Goal: Information Seeking & Learning: Learn about a topic

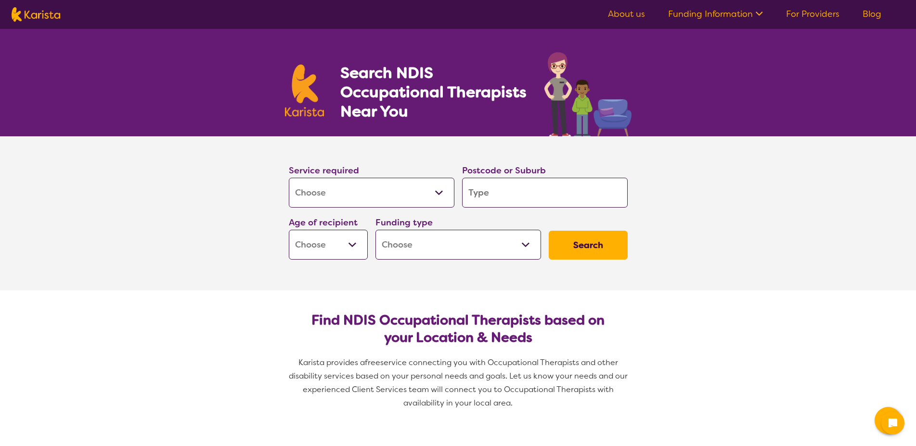
select select "[MEDICAL_DATA]"
click at [289, 178] on select "Allied Health Assistant Assessment ([MEDICAL_DATA] or [MEDICAL_DATA]) Behaviour…" at bounding box center [372, 193] width 166 height 30
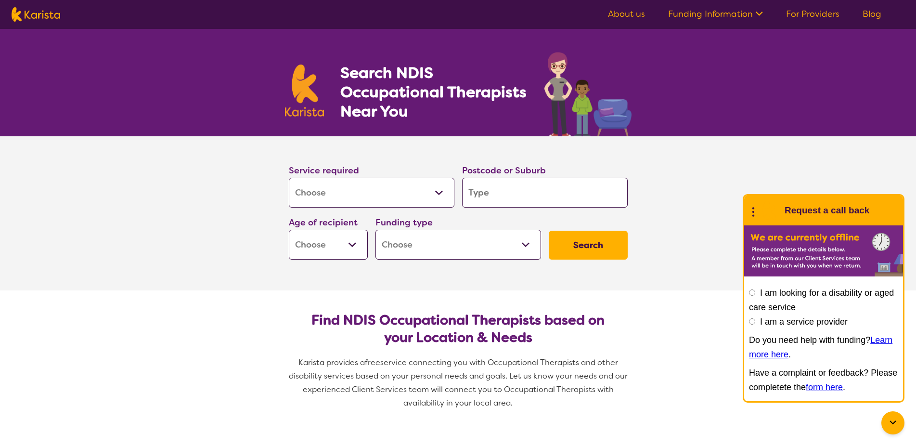
click at [289, 178] on select "Allied Health Assistant Assessment ([MEDICAL_DATA] or [MEDICAL_DATA]) Behaviour…" at bounding box center [372, 193] width 166 height 30
click at [509, 191] on input "search" at bounding box center [545, 193] width 166 height 30
type input "2"
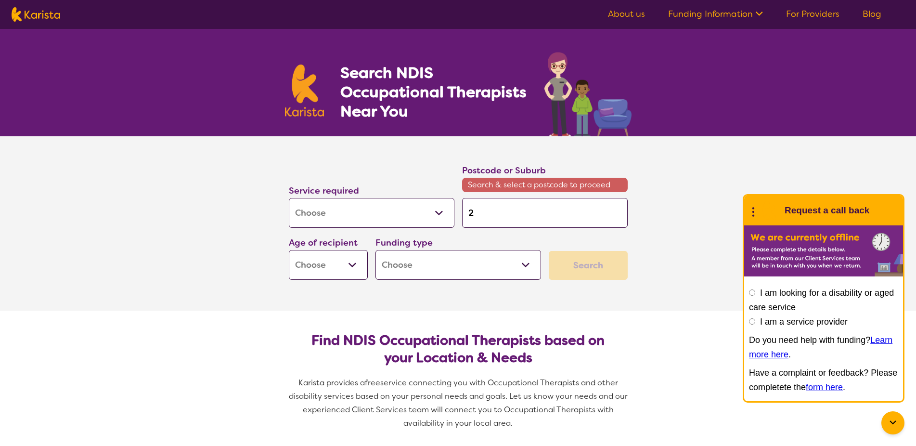
type input "22"
type input "225"
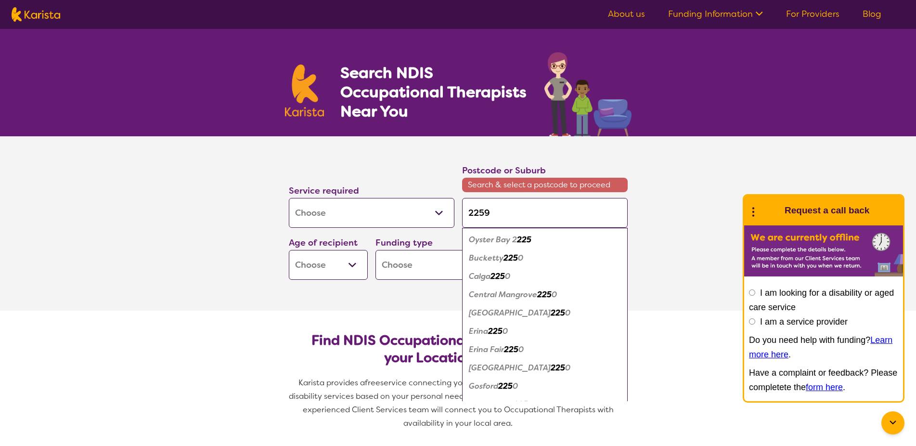
type input "22590"
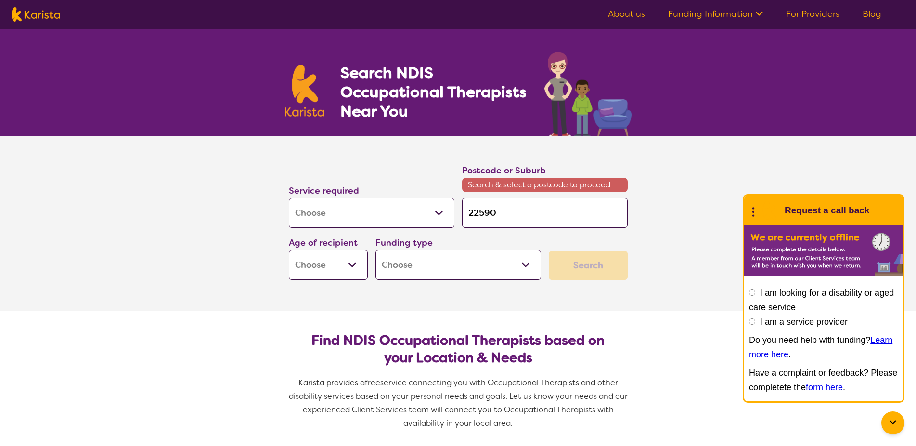
type input "2259"
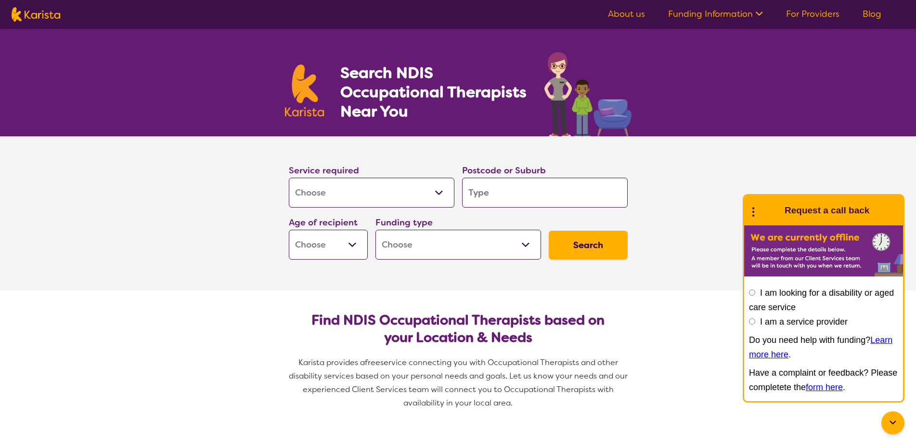
type input "w"
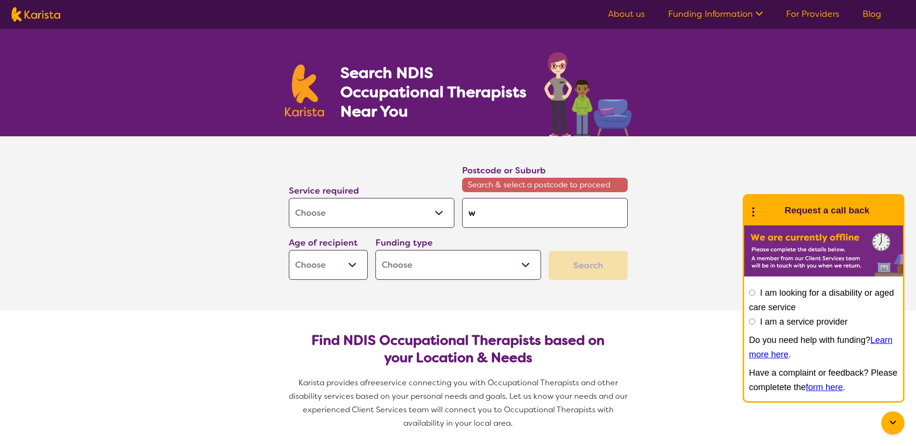
type input "wy"
type input "wyo"
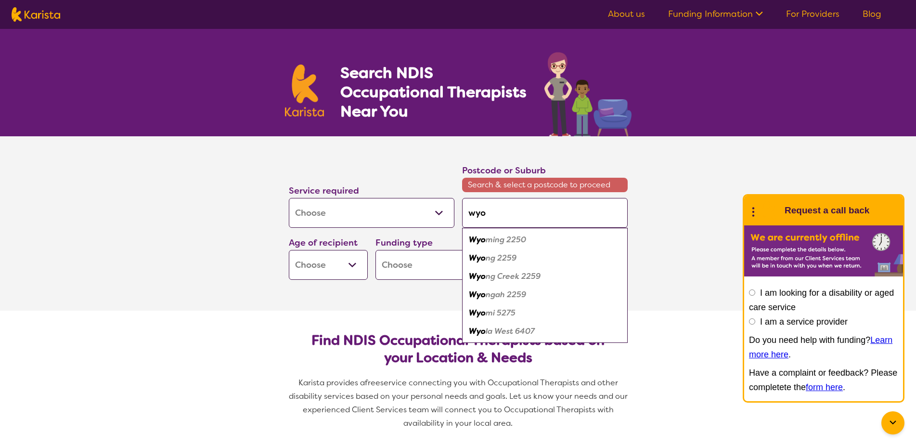
type input "wy"
type input "w"
type input "wa"
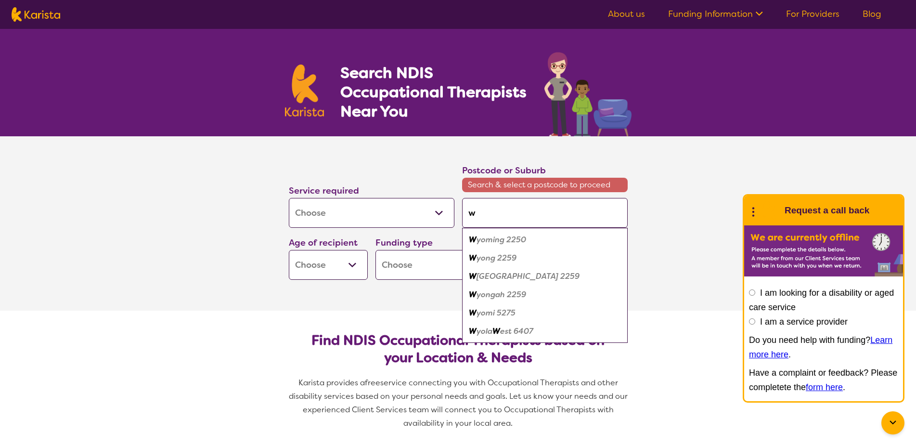
type input "wa"
type input "w"
type input "wh"
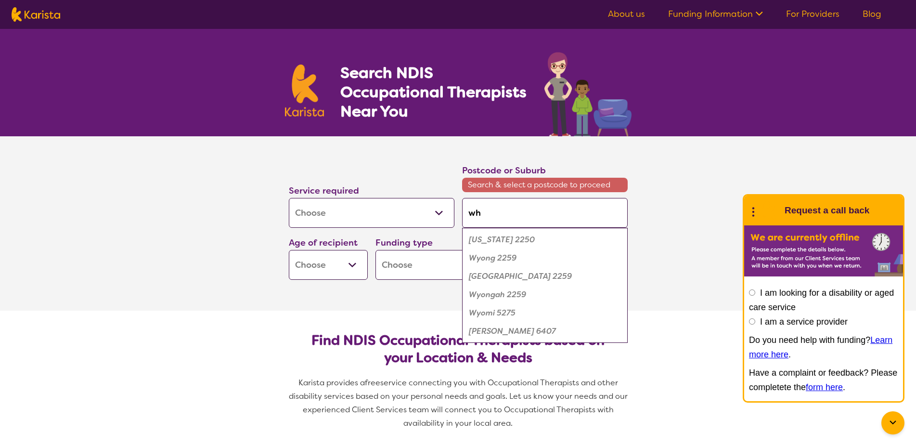
type input "wha"
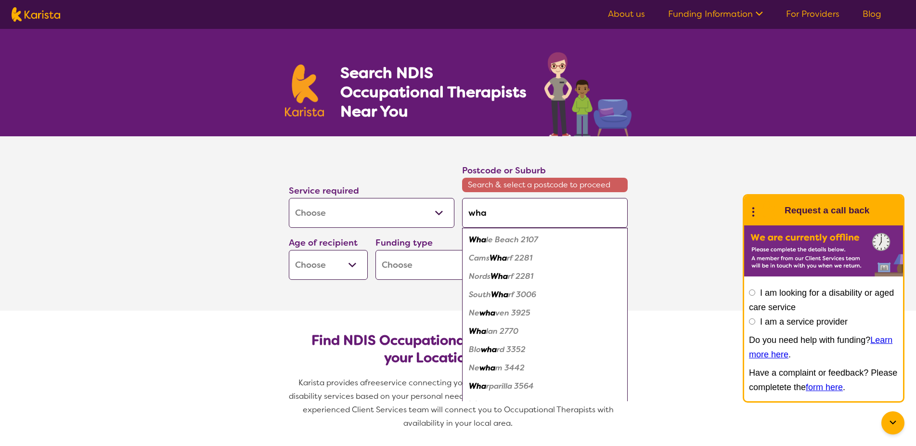
type input "what"
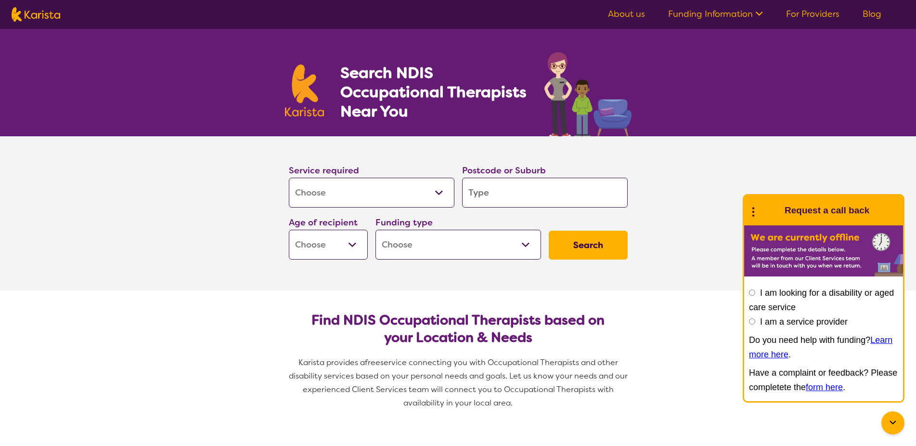
type input "w"
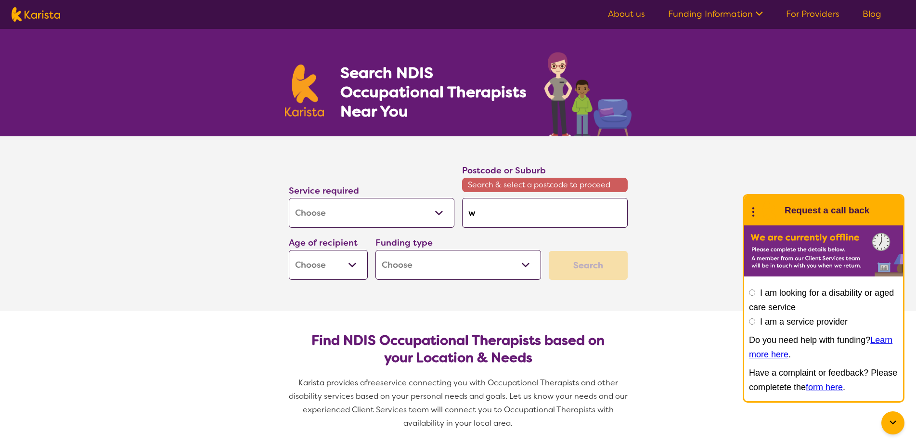
type input "wa"
type input "wat"
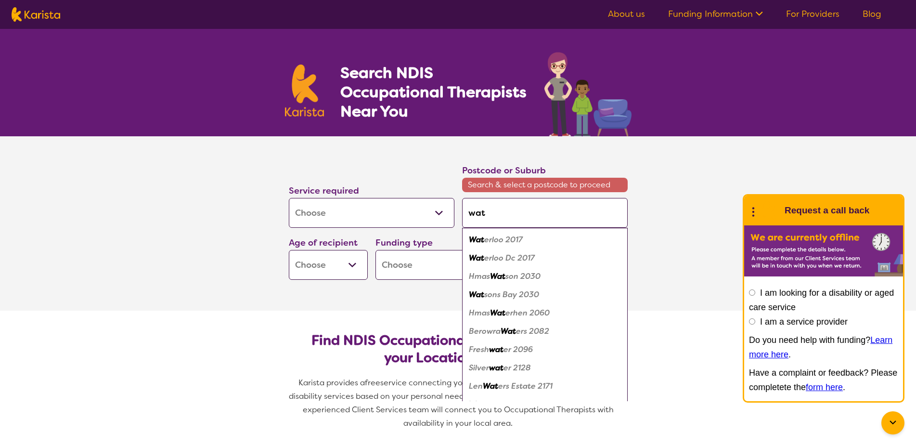
type input "wata"
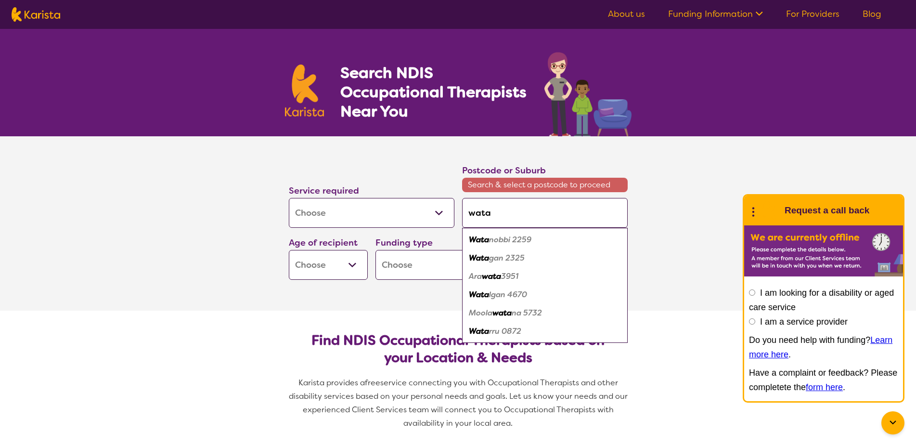
click at [536, 239] on div "Wata nobbi 2259" at bounding box center [545, 239] width 156 height 18
type input "2259"
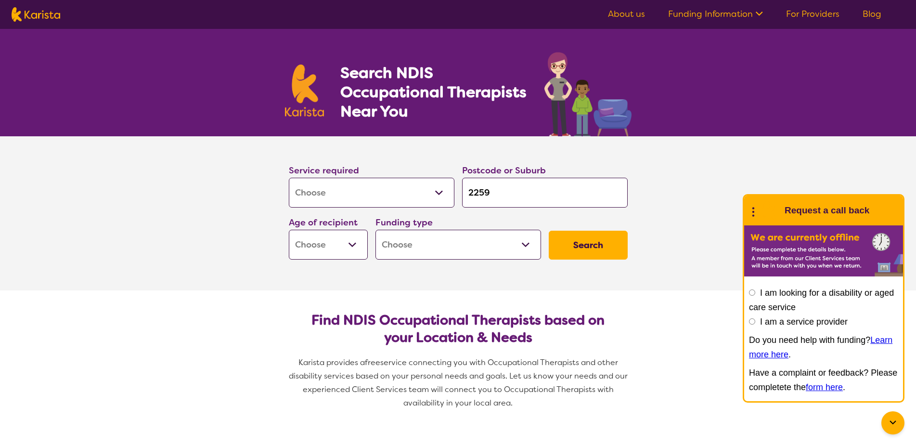
click at [289, 229] on select "Early Childhood - 0 to 9 Child - 10 to 11 Adolescent - 12 to 17 Adult - 18 to 6…" at bounding box center [328, 244] width 79 height 30
select select "AD"
click option "Adult - 18 to 64" at bounding box center [0, 0] width 0 height 0
select select "AD"
click at [289, 229] on select "Early Childhood - 0 to 9 Child - 10 to 11 Adolescent - 12 to 17 Adult - 18 to 6…" at bounding box center [328, 244] width 79 height 30
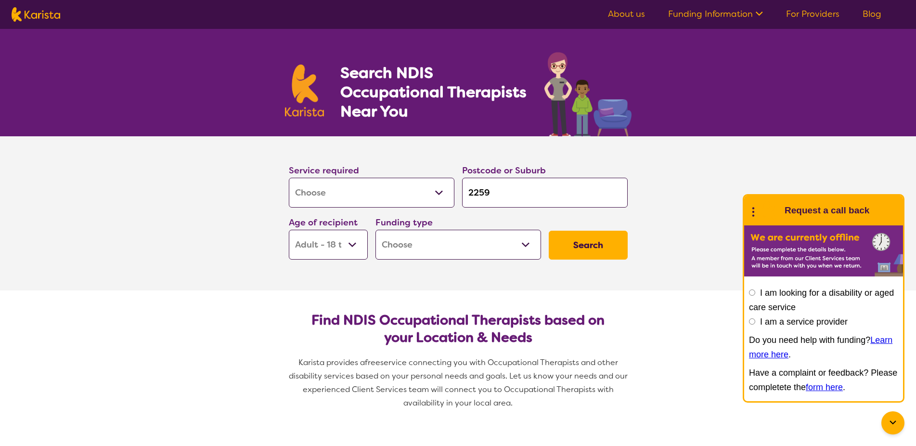
click at [375, 229] on select "Home Care Package (HCP) National Disability Insurance Scheme (NDIS) I don't know" at bounding box center [458, 244] width 166 height 30
select select "NDIS"
click option "National Disability Insurance Scheme (NDIS)" at bounding box center [0, 0] width 0 height 0
select select "NDIS"
click at [592, 251] on button "Search" at bounding box center [587, 244] width 79 height 29
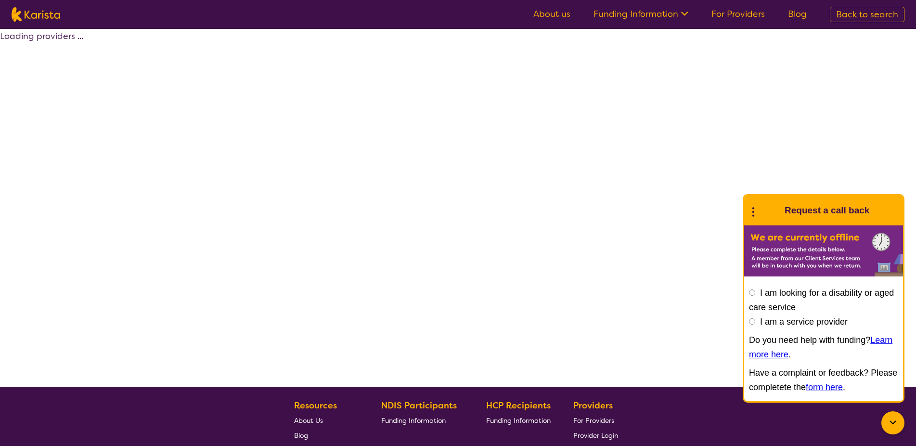
select select "by_score"
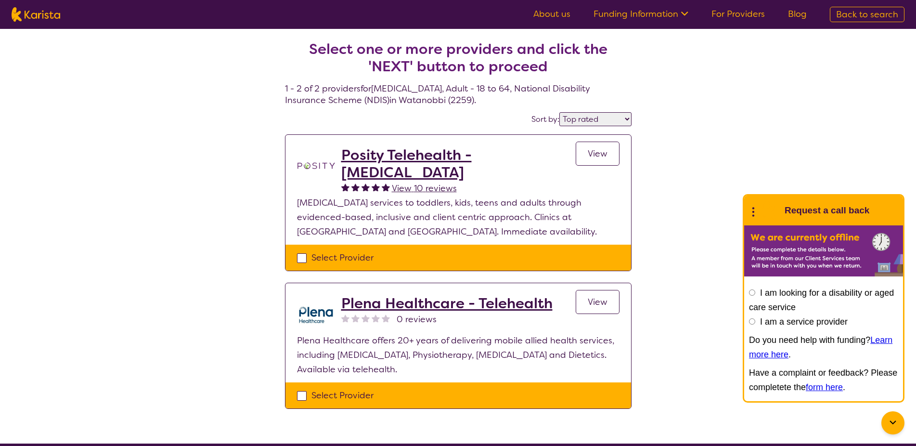
click at [594, 152] on span "View" at bounding box center [597, 154] width 20 height 12
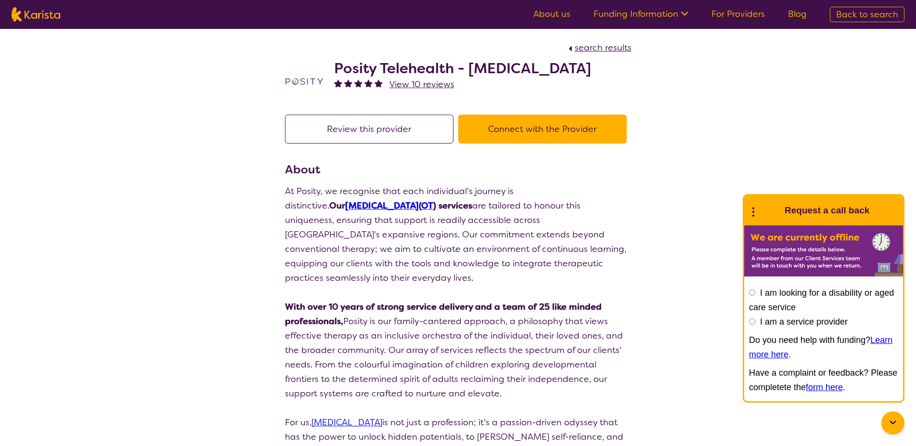
click at [400, 134] on button "Review this provider" at bounding box center [369, 129] width 168 height 29
drag, startPoint x: 309, startPoint y: 191, endPoint x: 522, endPoint y: 190, distance: 212.7
click at [522, 190] on p "At Posity, we recognise that each individual's journey is distinctive. Our [MED…" at bounding box center [458, 234] width 346 height 101
click at [518, 188] on p "At Posity, we recognise that each individual's journey is distinctive. Our [MED…" at bounding box center [458, 234] width 346 height 101
drag, startPoint x: 336, startPoint y: 72, endPoint x: 456, endPoint y: 73, distance: 119.8
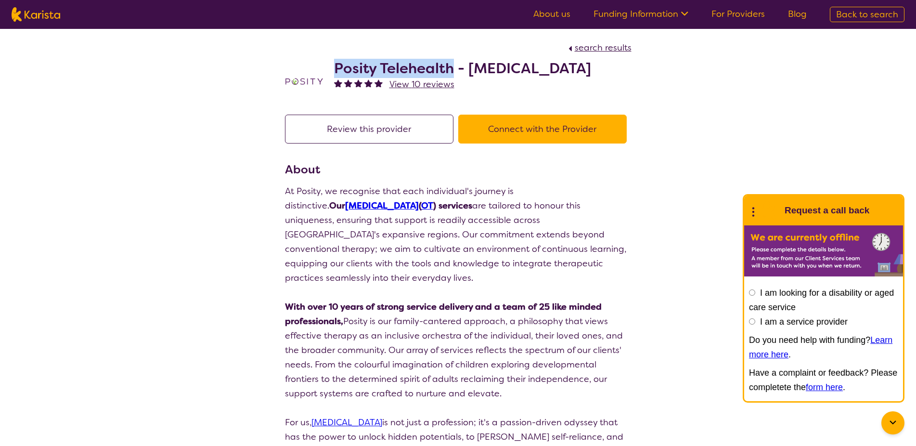
click at [456, 73] on h2 "Posity Telehealth - [MEDICAL_DATA]" at bounding box center [462, 68] width 257 height 17
copy h2 "Posity Telehealth"
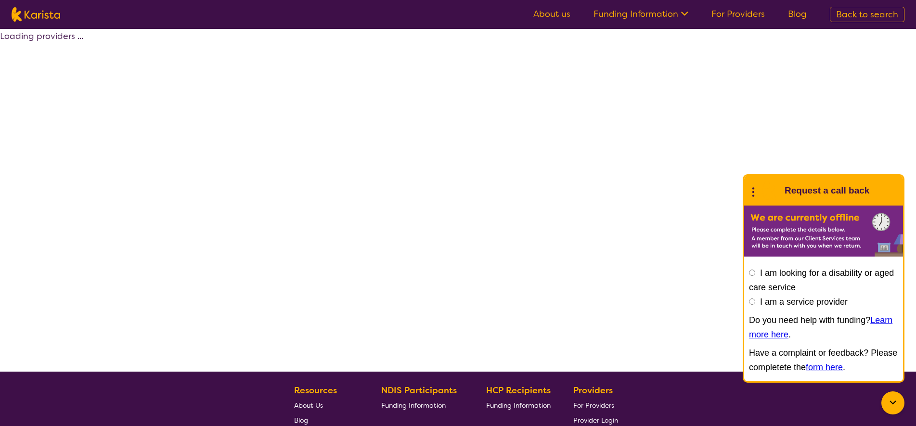
select select "by_score"
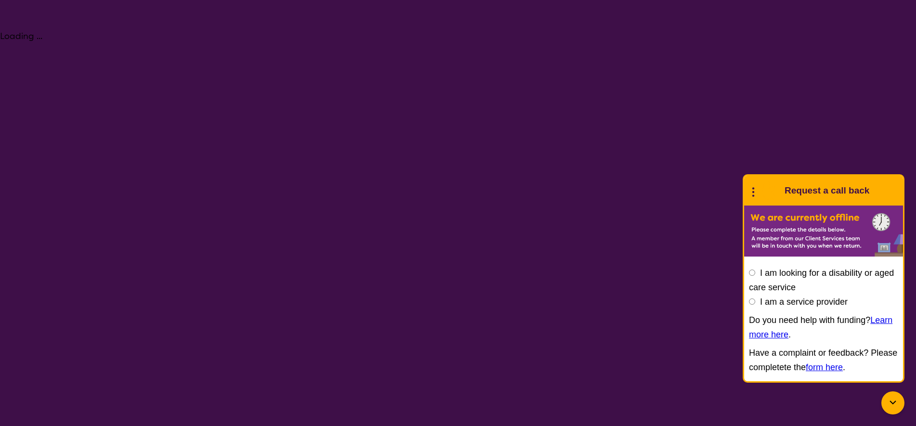
select select "[MEDICAL_DATA]"
select select "AD"
select select "NDIS"
select select "[MEDICAL_DATA]"
select select "AD"
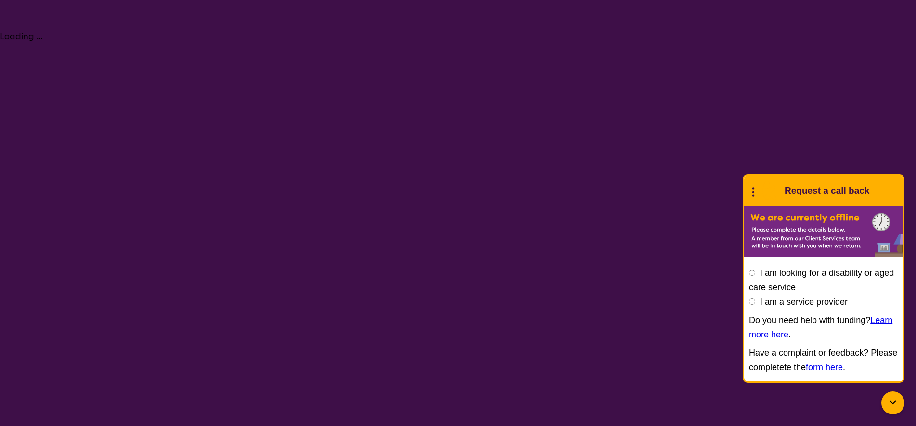
select select "NDIS"
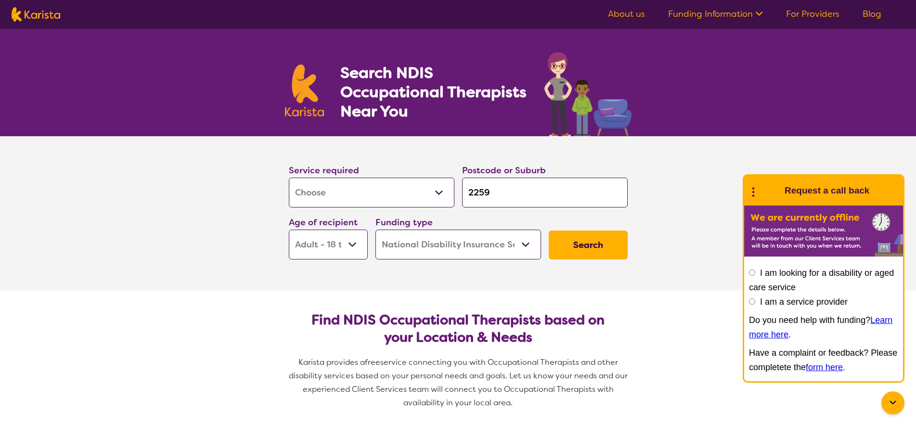
click at [289, 178] on select "Allied Health Assistant Assessment ([MEDICAL_DATA] or [MEDICAL_DATA]) Behaviour…" at bounding box center [372, 193] width 166 height 30
drag, startPoint x: 417, startPoint y: 189, endPoint x: 507, endPoint y: 188, distance: 90.4
click at [507, 188] on input "2259" at bounding box center [545, 193] width 166 height 30
click at [560, 255] on button "Search" at bounding box center [587, 244] width 79 height 29
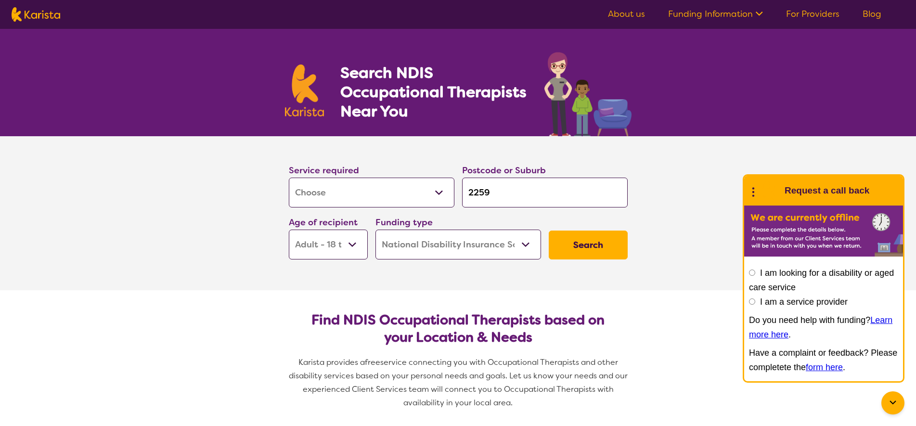
select select "by_score"
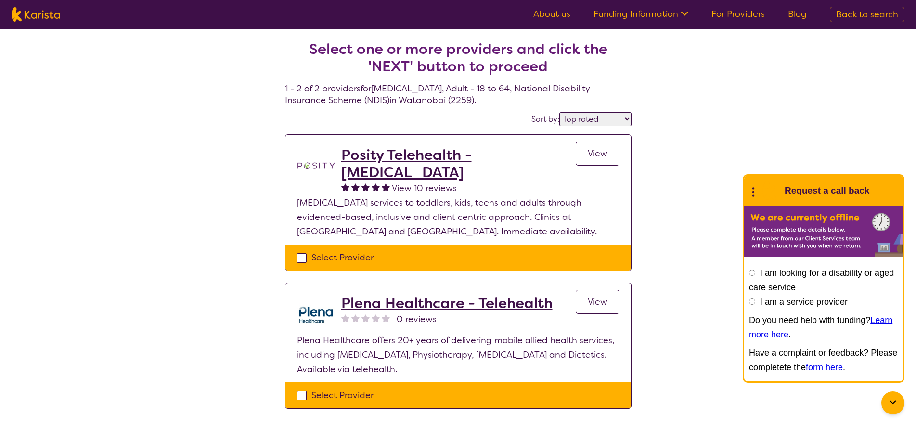
click at [600, 300] on span "View" at bounding box center [597, 302] width 20 height 12
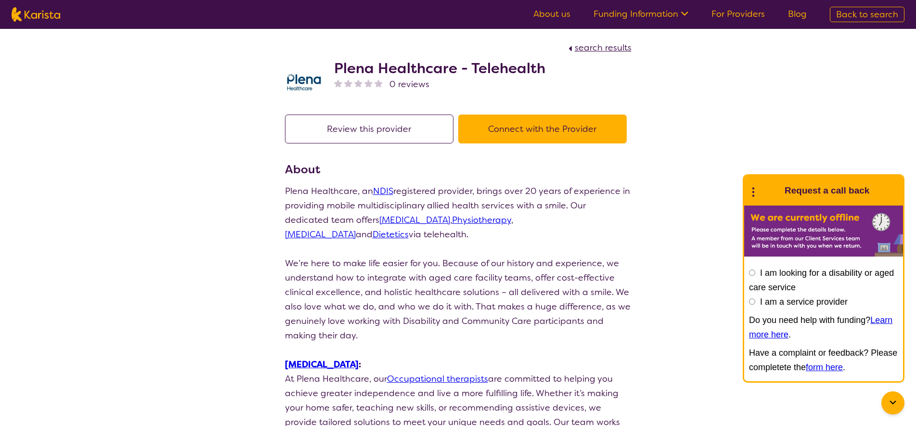
click at [304, 80] on img at bounding box center [304, 81] width 38 height 38
drag, startPoint x: 335, startPoint y: 69, endPoint x: 455, endPoint y: 72, distance: 119.8
click at [455, 72] on h2 "Plena Healthcare - Telehealth" at bounding box center [439, 68] width 211 height 17
copy h2 "Plena Healthcare"
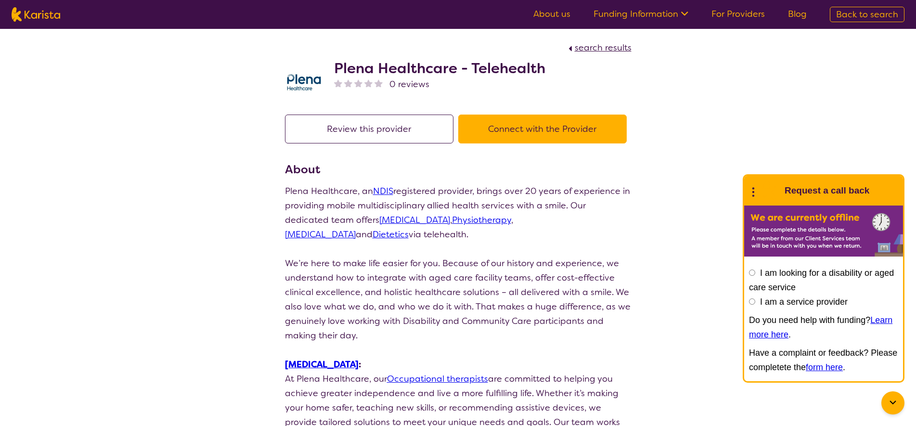
click at [616, 16] on link "Funding Information" at bounding box center [640, 14] width 95 height 12
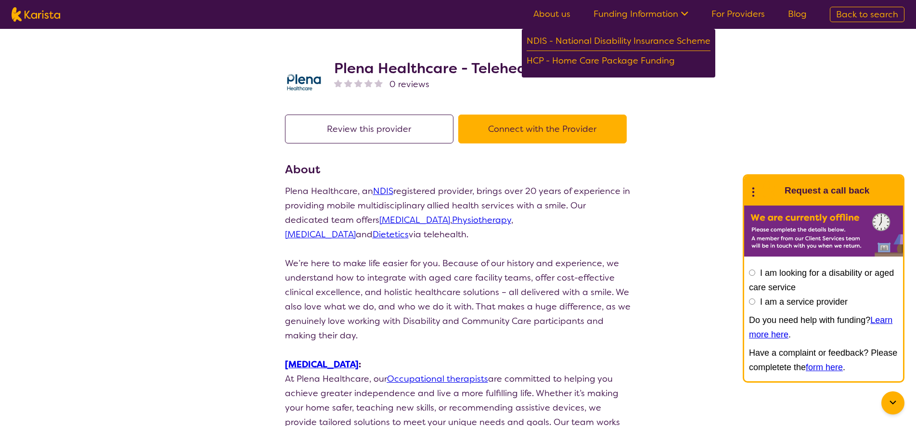
click at [439, 38] on section "search results Plena Healthcare - Telehealth 0 reviews" at bounding box center [457, 66] width 369 height 74
drag, startPoint x: 232, startPoint y: 105, endPoint x: 236, endPoint y: 96, distance: 9.7
drag, startPoint x: 487, startPoint y: 210, endPoint x: 368, endPoint y: 161, distance: 128.8
click at [482, 208] on p "Plena Healthcare, an NDIS registered provider, brings over 20 years of experien…" at bounding box center [458, 213] width 346 height 58
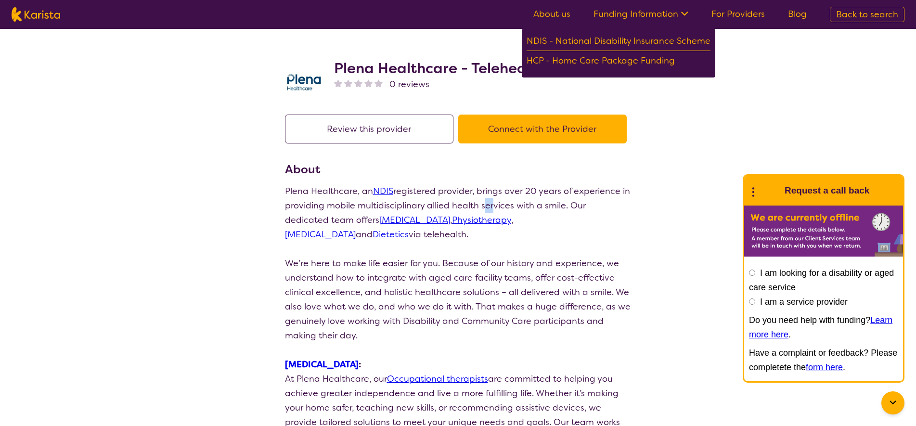
click at [50, 13] on img at bounding box center [36, 14] width 49 height 14
select select "[MEDICAL_DATA]"
select select "AD"
select select "NDIS"
